Goal: Register for event/course

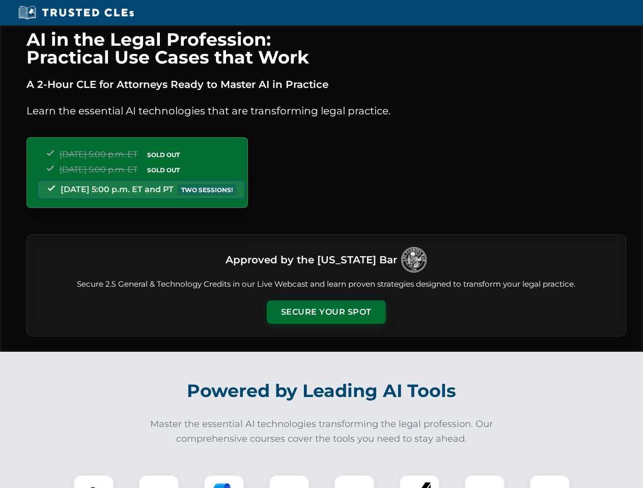
click at [326, 312] on button "Secure Your Spot" at bounding box center [326, 312] width 119 height 23
click at [94, 482] on img at bounding box center [94, 496] width 30 height 30
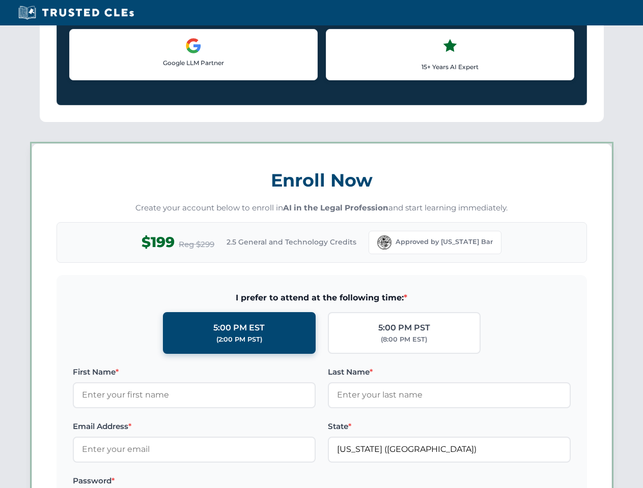
click at [224, 482] on label "Password *" at bounding box center [194, 481] width 243 height 12
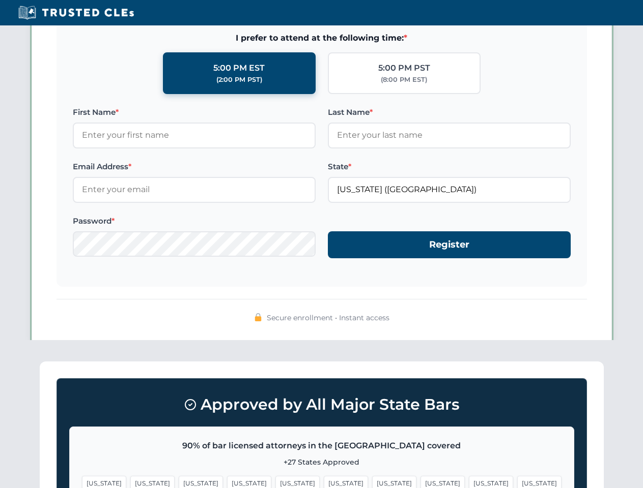
click at [469, 482] on span "[US_STATE]" at bounding box center [491, 483] width 44 height 15
